Goal: Transaction & Acquisition: Purchase product/service

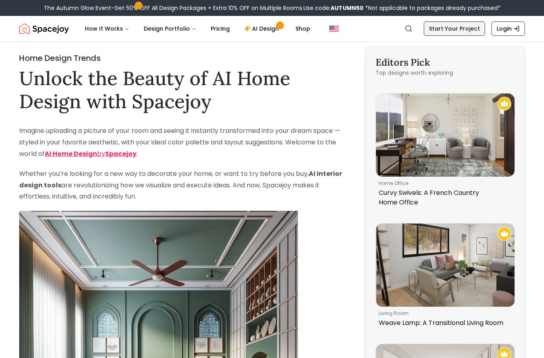
click at [453, 32] on link "Start Your Project" at bounding box center [454, 28] width 61 height 14
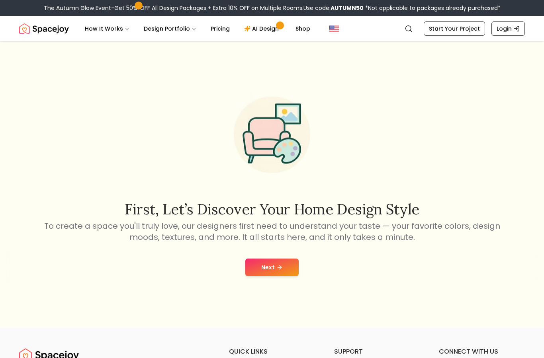
click at [268, 276] on button "Next" at bounding box center [271, 268] width 53 height 18
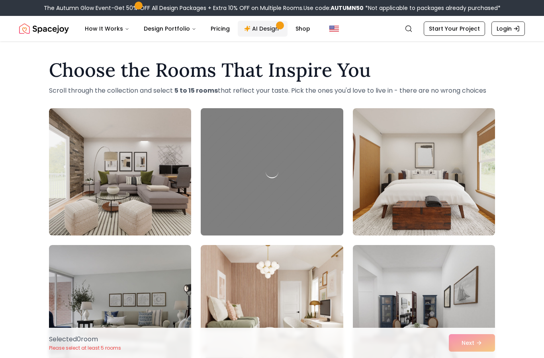
click at [266, 33] on link "AI Design" at bounding box center [263, 29] width 50 height 16
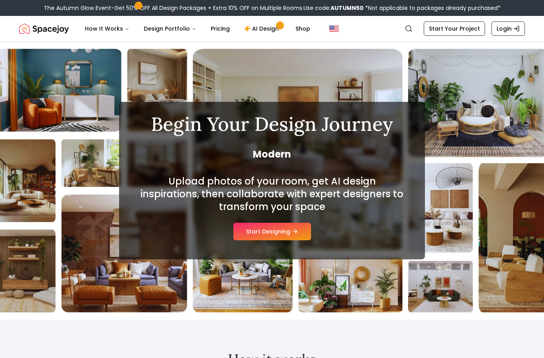
click at [301, 230] on button "Start Designing" at bounding box center [272, 232] width 78 height 18
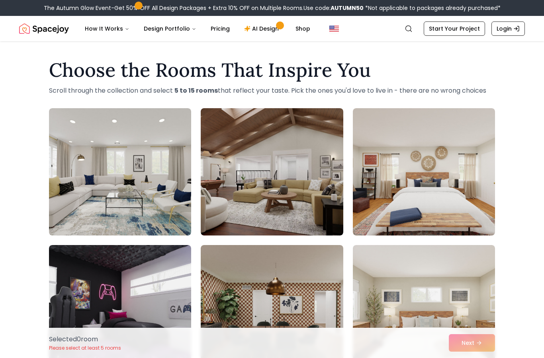
click at [83, 348] on p "Please select at least 5 rooms" at bounding box center [85, 348] width 72 height 6
